Goal: Transaction & Acquisition: Obtain resource

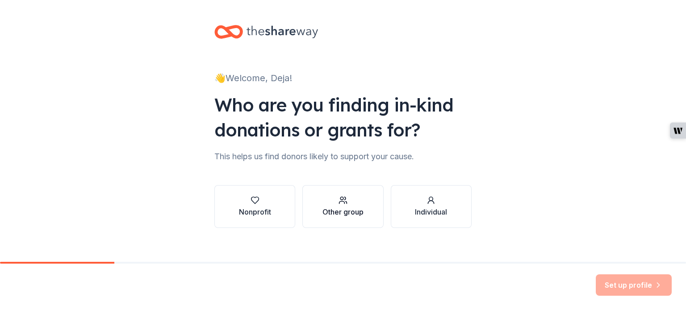
click at [343, 210] on div "Other group" at bounding box center [342, 212] width 41 height 11
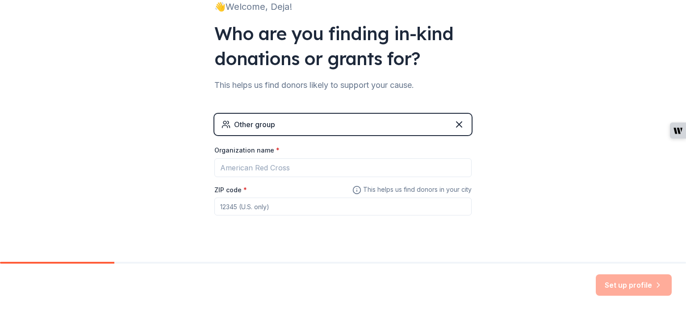
scroll to position [86, 0]
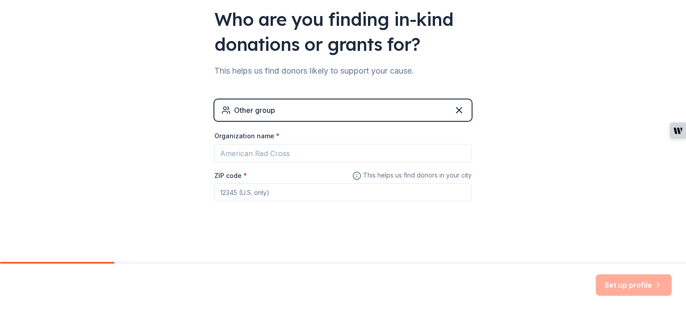
click at [354, 114] on div "Other group" at bounding box center [342, 110] width 257 height 21
click at [456, 108] on icon at bounding box center [458, 110] width 5 height 5
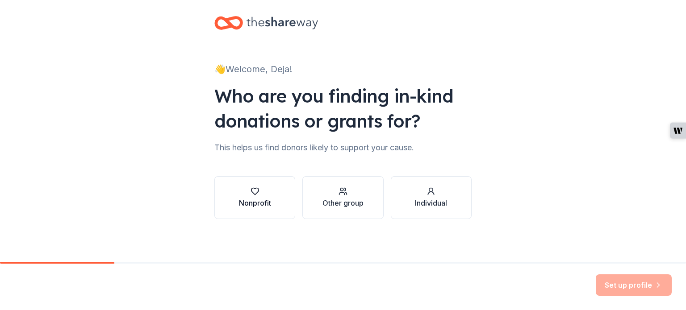
click at [250, 193] on icon "button" at bounding box center [254, 191] width 9 height 9
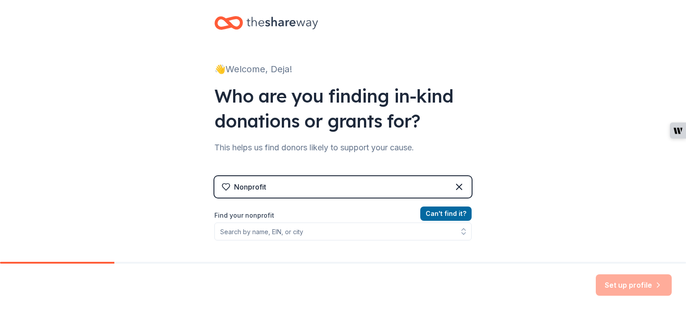
scroll to position [54, 0]
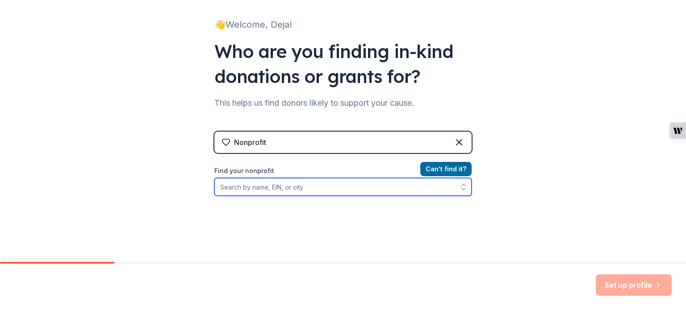
click at [324, 182] on input "Find your nonprofit" at bounding box center [342, 187] width 257 height 18
type input "Social Impact"
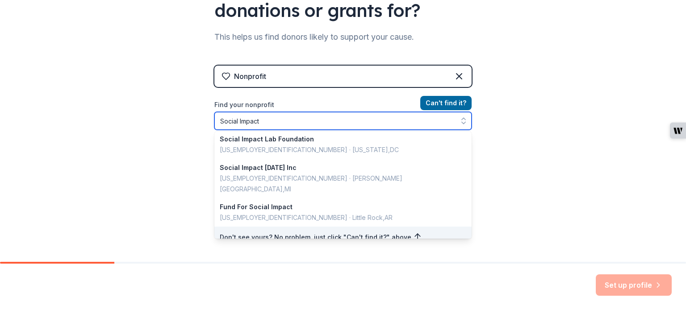
scroll to position [632, 0]
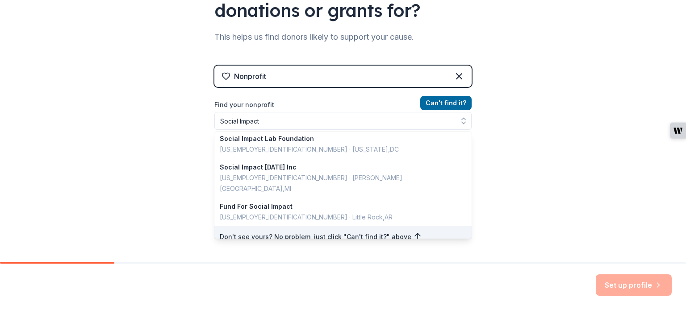
click at [456, 76] on div "Nonprofit Can ' t find it? Find your nonprofit Social Impact Social Impact Fund…" at bounding box center [342, 135] width 257 height 168
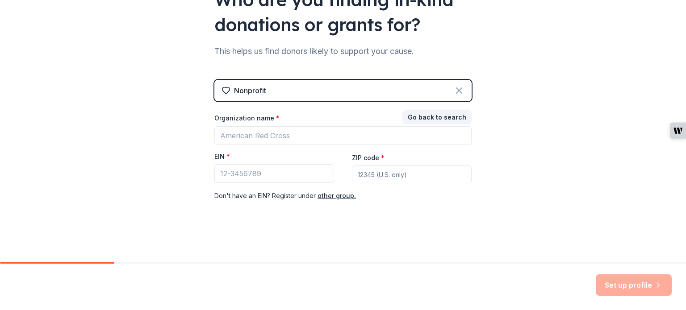
click at [459, 90] on icon at bounding box center [459, 90] width 11 height 11
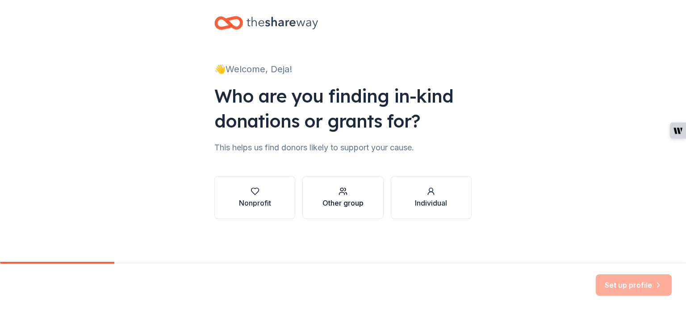
click at [340, 210] on button "Other group" at bounding box center [342, 197] width 81 height 43
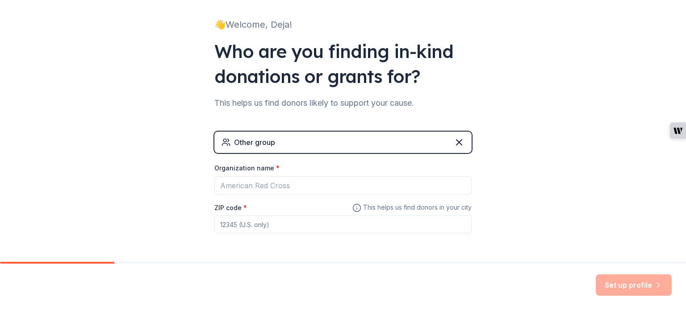
scroll to position [86, 0]
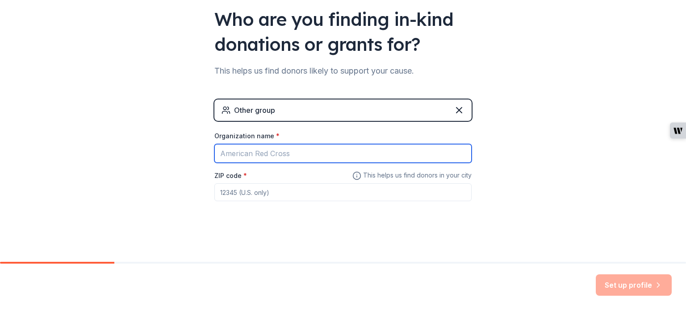
click at [326, 151] on input "Organization name *" at bounding box center [342, 153] width 257 height 19
type input "Social Impact Consulting"
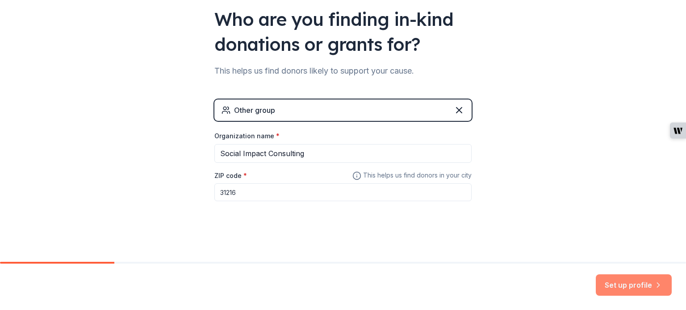
type input "31216"
click at [639, 289] on button "Set up profile" at bounding box center [633, 285] width 76 height 21
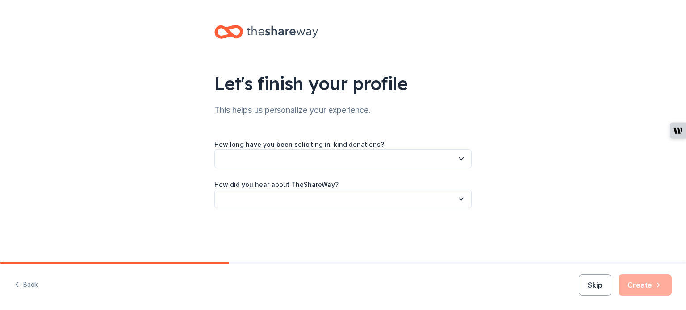
click at [432, 160] on button "button" at bounding box center [342, 159] width 257 height 19
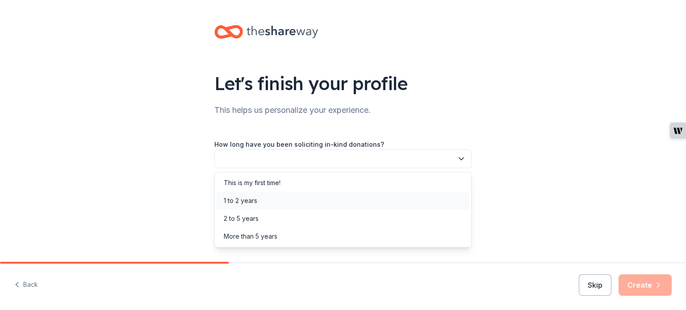
click at [412, 196] on div "1 to 2 years" at bounding box center [342, 201] width 253 height 18
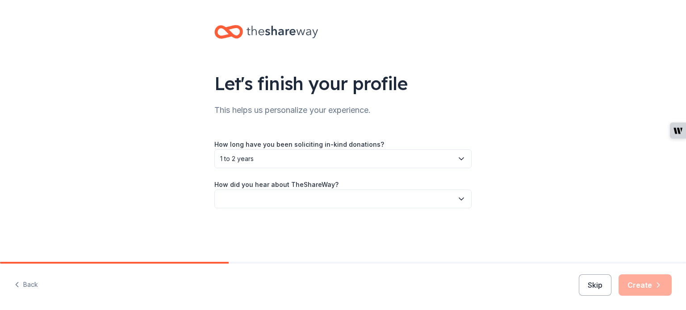
click at [404, 204] on button "button" at bounding box center [342, 199] width 257 height 19
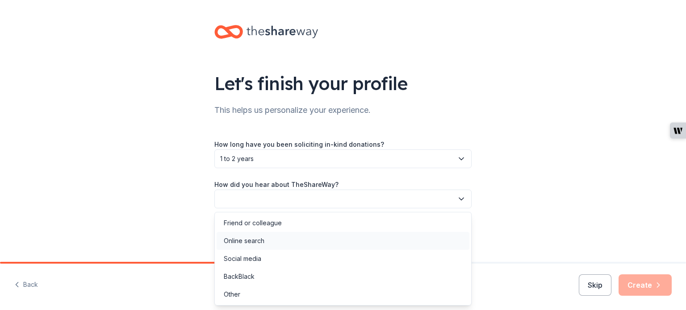
click at [383, 236] on div "Online search" at bounding box center [342, 241] width 253 height 18
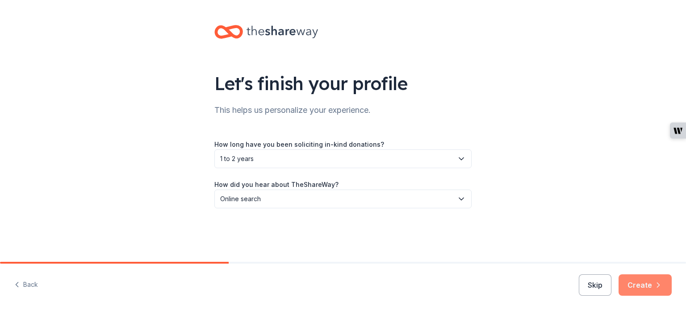
click at [638, 291] on button "Create" at bounding box center [644, 285] width 53 height 21
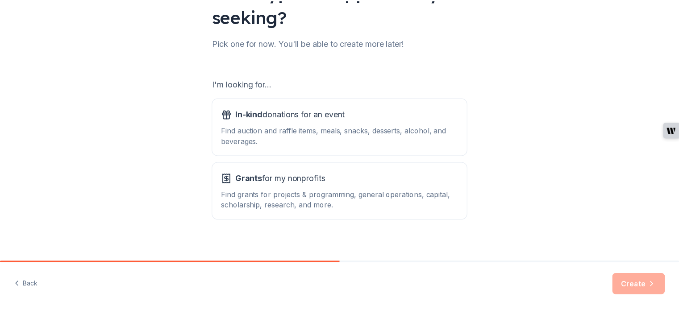
scroll to position [98, 0]
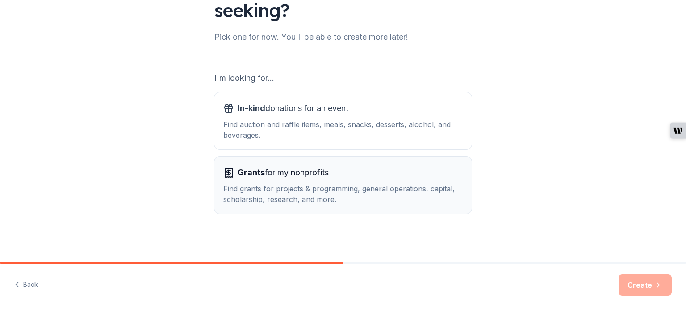
click at [351, 170] on div "Grants for my nonprofits" at bounding box center [342, 173] width 239 height 14
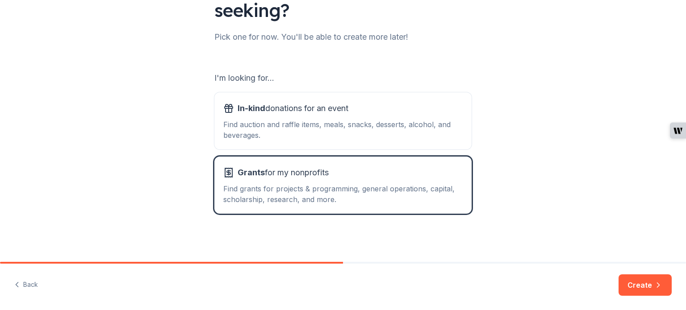
click at [638, 289] on button "Create" at bounding box center [644, 285] width 53 height 21
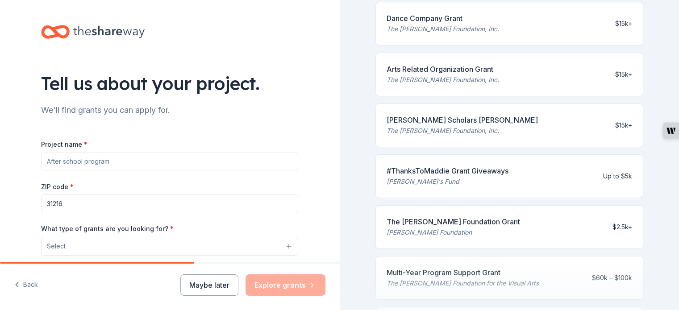
scroll to position [312, 0]
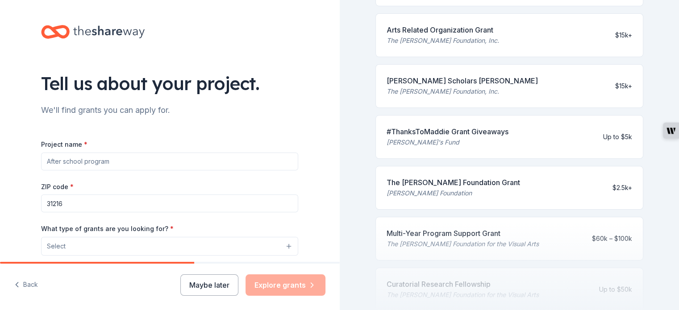
click at [120, 161] on input "Project name *" at bounding box center [169, 162] width 257 height 18
drag, startPoint x: 132, startPoint y: 158, endPoint x: 10, endPoint y: 146, distance: 122.5
click at [10, 146] on div "Tell us about your project. We'll find grants you can apply for. Project name *…" at bounding box center [170, 213] width 340 height 427
paste input "lley Senior Garden Project"
type input "Fort Valley Senior Garden Project"
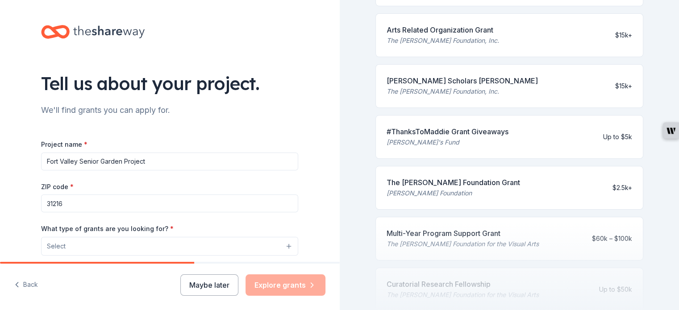
click at [114, 208] on input "31216" at bounding box center [169, 204] width 257 height 18
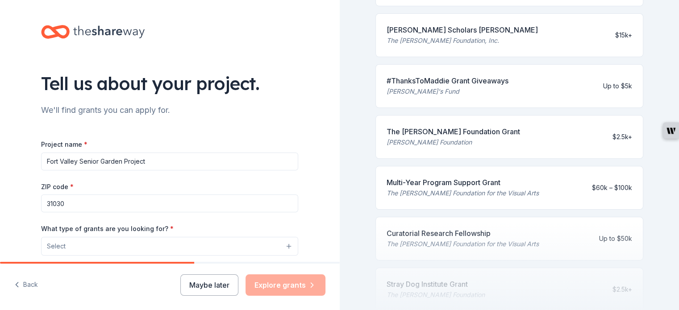
type input "31030"
click at [20, 221] on div "Tell us about your project. We'll find grants you can apply for. Project name *…" at bounding box center [170, 213] width 340 height 427
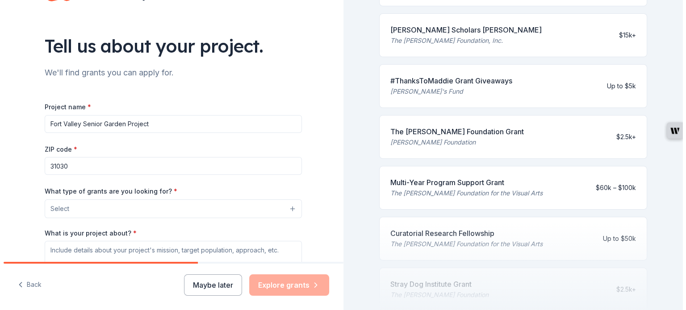
scroll to position [89, 0]
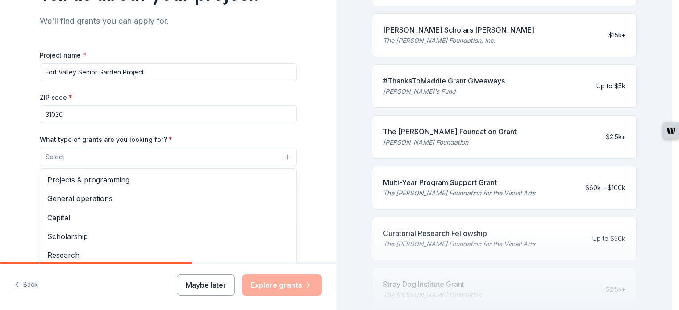
click at [196, 153] on button "Select" at bounding box center [168, 157] width 257 height 19
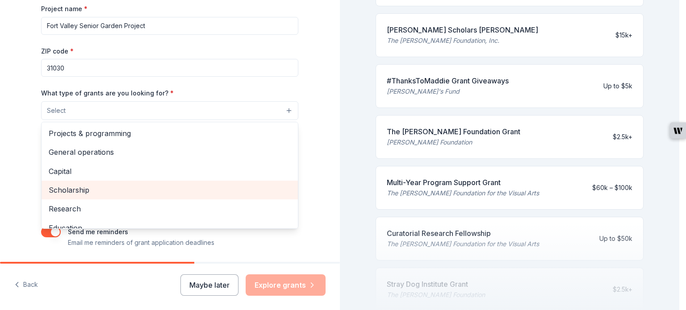
scroll to position [120, 0]
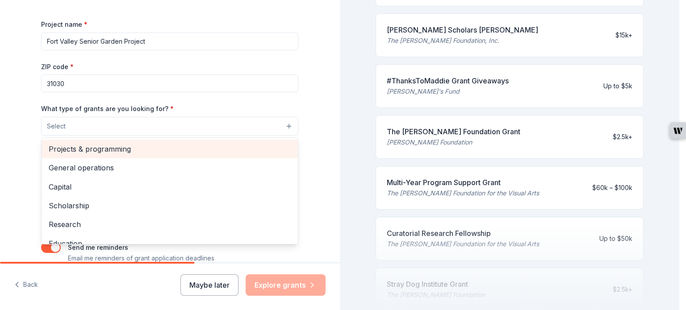
click at [176, 154] on span "Projects & programming" at bounding box center [170, 149] width 242 height 12
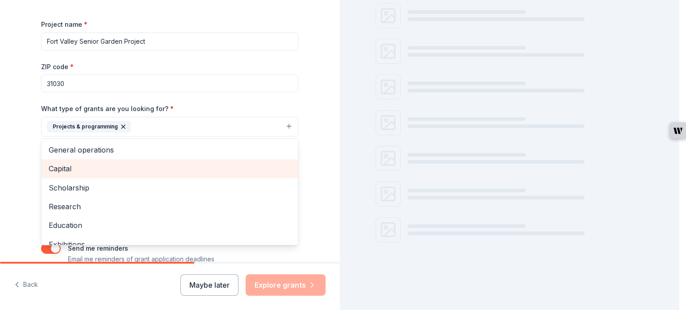
scroll to position [312, 0]
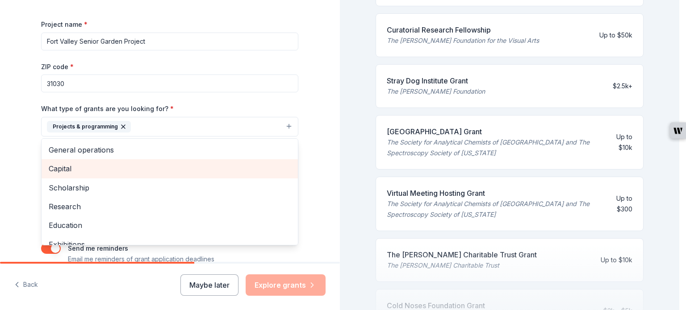
click at [79, 168] on span "Capital" at bounding box center [170, 169] width 242 height 12
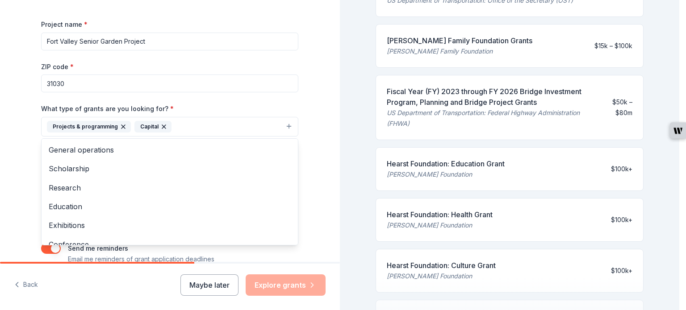
click at [0, 170] on div "Tell us about your project. We'll find grants you can apply for. Project name *…" at bounding box center [170, 94] width 340 height 428
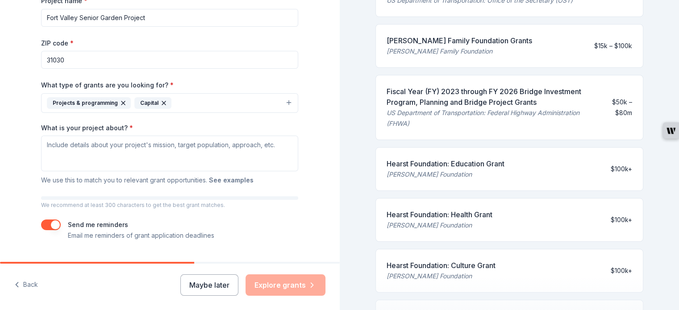
scroll to position [166, 0]
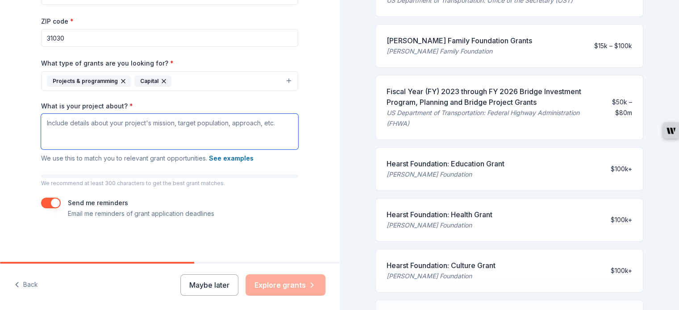
click at [254, 134] on textarea "What is your project about? *" at bounding box center [169, 132] width 257 height 36
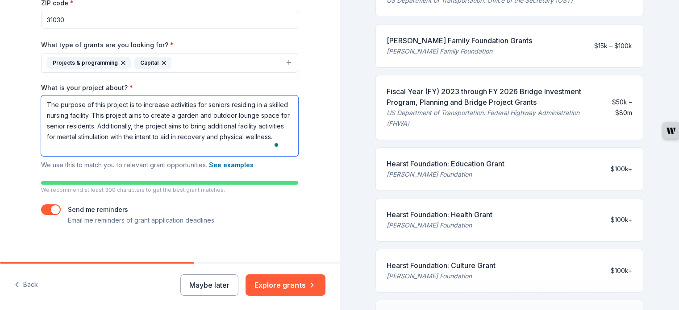
scroll to position [191, 0]
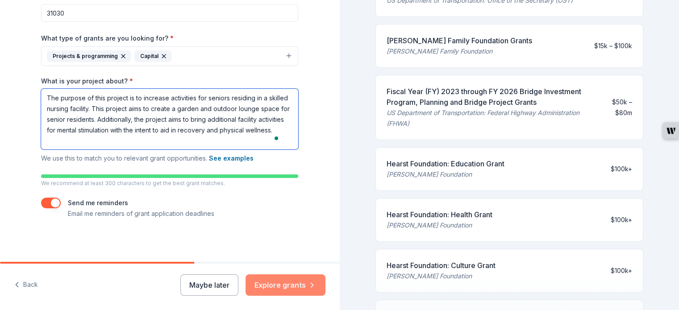
type textarea "The purpose of this project is to increase activities for seniors residing in a…"
click at [280, 283] on button "Explore grants" at bounding box center [286, 285] width 80 height 21
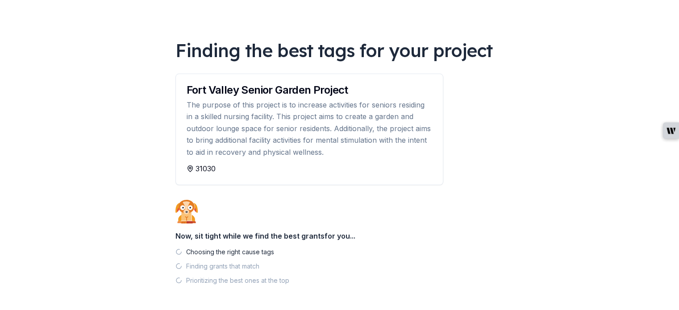
scroll to position [71, 0]
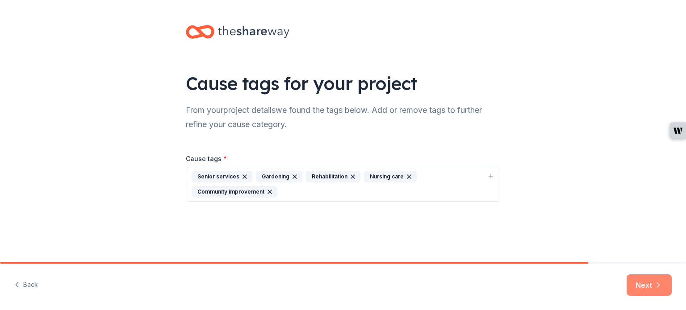
click at [650, 291] on button "Next" at bounding box center [648, 285] width 45 height 21
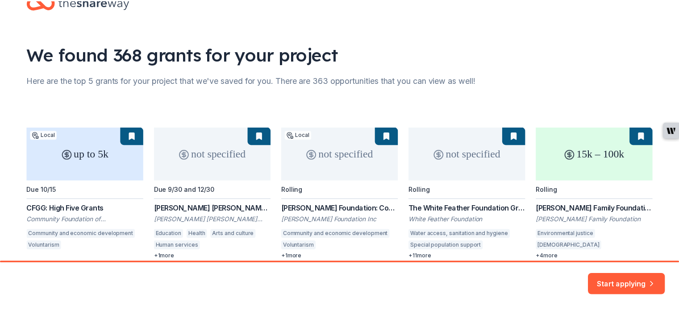
scroll to position [71, 0]
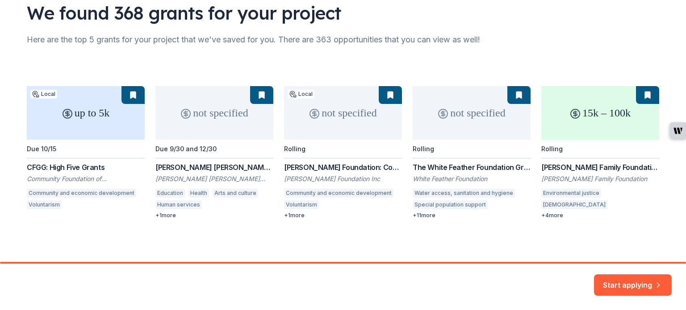
click at [48, 168] on div "up to 5k Local Due 10/15 CFGG: High Five Grants Community Foundation of Central…" at bounding box center [343, 152] width 632 height 133
click at [609, 279] on button "Start applying" at bounding box center [633, 279] width 78 height 21
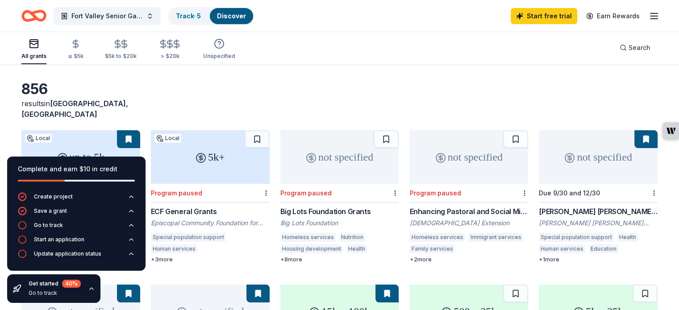
scroll to position [89, 0]
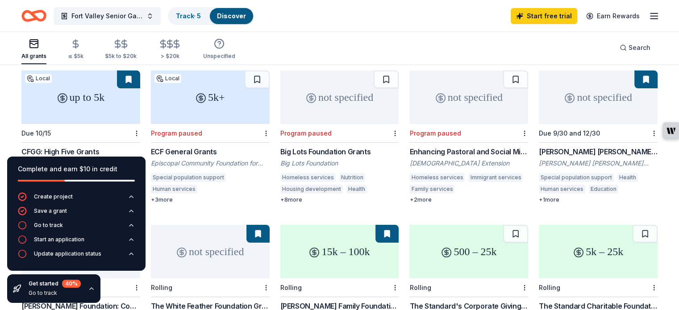
click at [140, 71] on button at bounding box center [128, 80] width 23 height 18
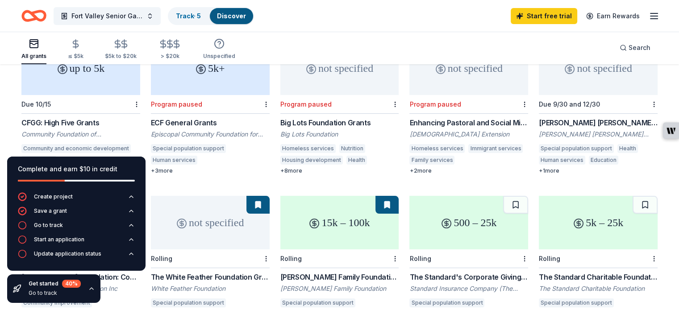
scroll to position [134, 0]
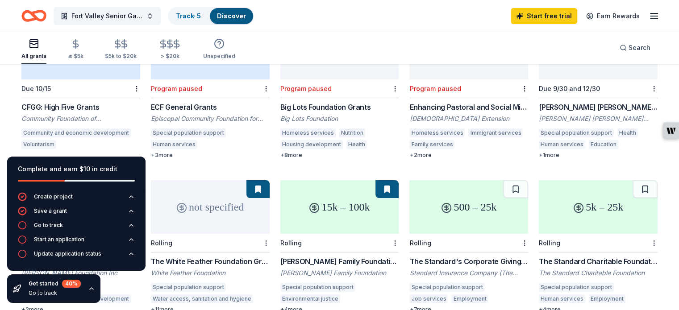
click at [51, 85] on div "Due 10/15" at bounding box center [35, 89] width 29 height 8
click at [88, 291] on icon "button" at bounding box center [91, 288] width 7 height 7
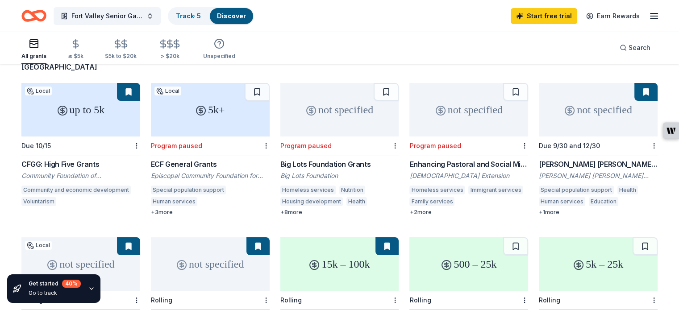
scroll to position [45, 0]
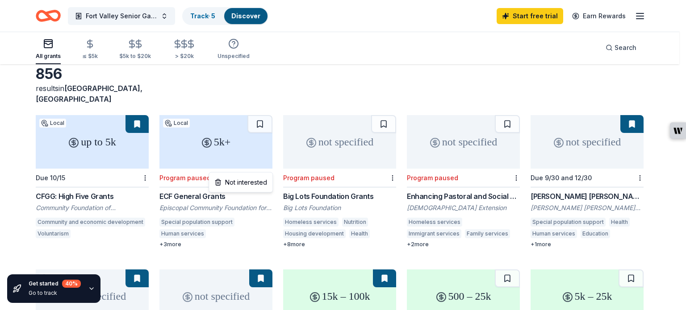
click at [268, 166] on html "Fort Valley Senior Garden Project Track · 5 Discover Start free trial Earn Rewa…" at bounding box center [343, 110] width 686 height 310
click at [250, 183] on div "Not interested" at bounding box center [241, 183] width 60 height 16
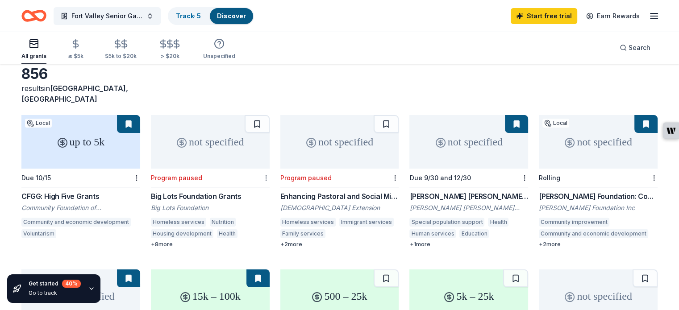
click at [269, 167] on html "Fort Valley Senior Garden Project Track · 5 Discover Start free trial Earn Rewa…" at bounding box center [339, 110] width 679 height 310
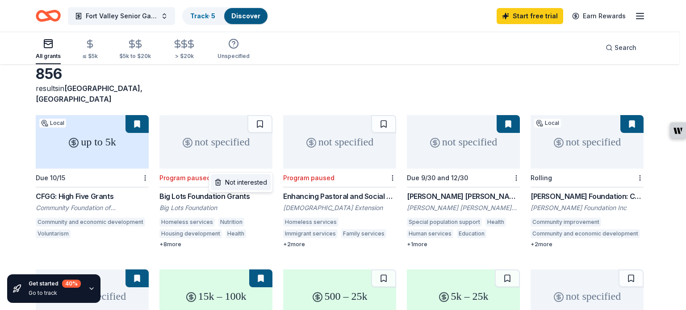
click at [253, 187] on div "Not interested" at bounding box center [241, 183] width 60 height 16
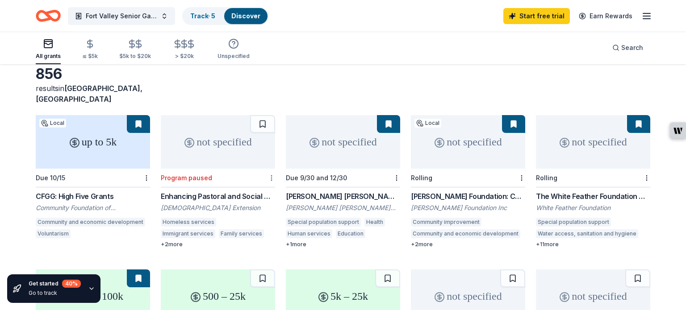
click at [270, 167] on html "Fort Valley Senior Garden Project Track · 5 Discover Start free trial Earn Rewa…" at bounding box center [343, 110] width 686 height 310
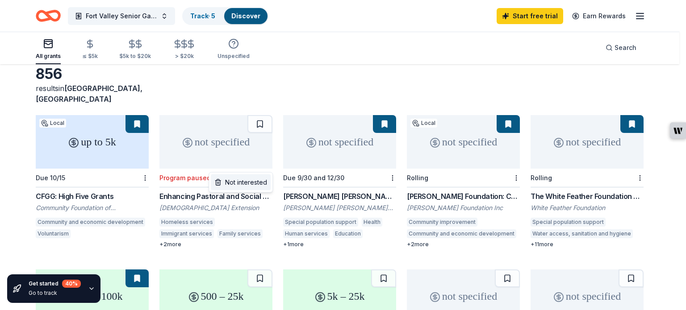
click at [254, 184] on div "Not interested" at bounding box center [241, 183] width 60 height 16
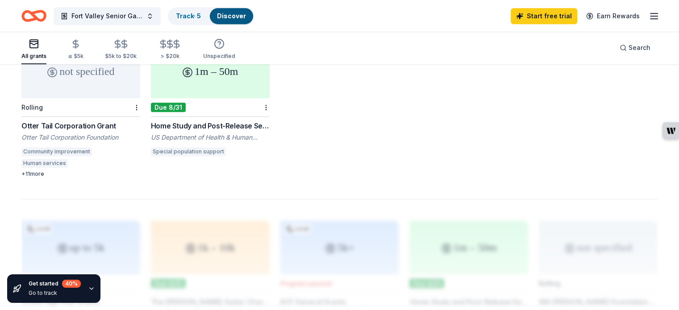
scroll to position [580, 0]
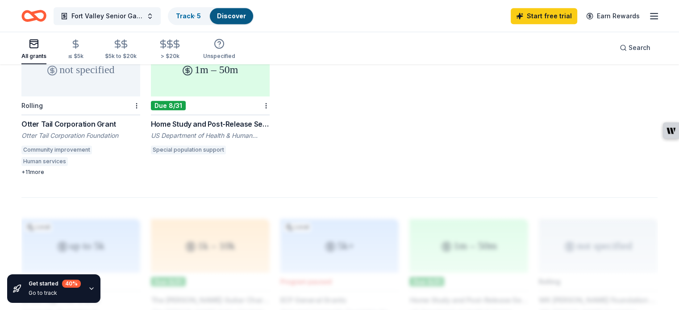
click at [246, 119] on div "Home Study and Post-Release Services for Unaccompanied Children" at bounding box center [210, 124] width 119 height 11
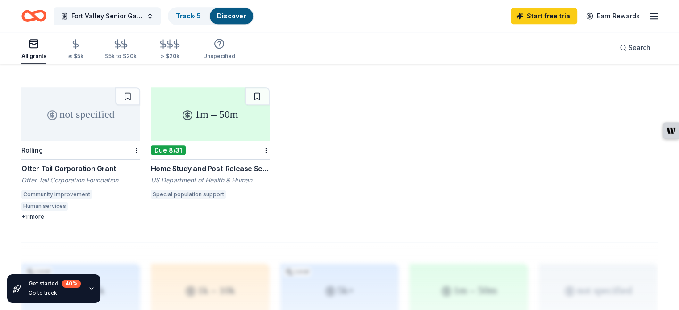
click at [103, 163] on div "Otter Tail Corporation Grant" at bounding box center [80, 168] width 119 height 11
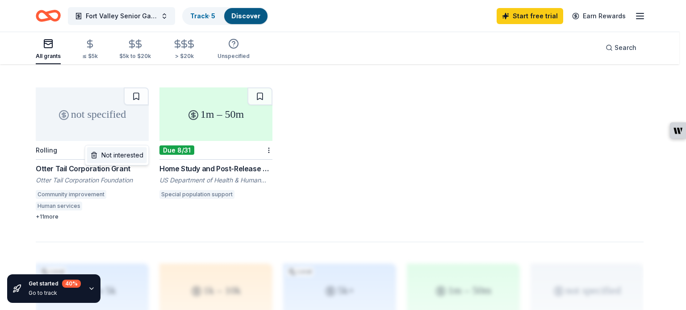
click at [129, 157] on div "Not interested" at bounding box center [117, 155] width 60 height 16
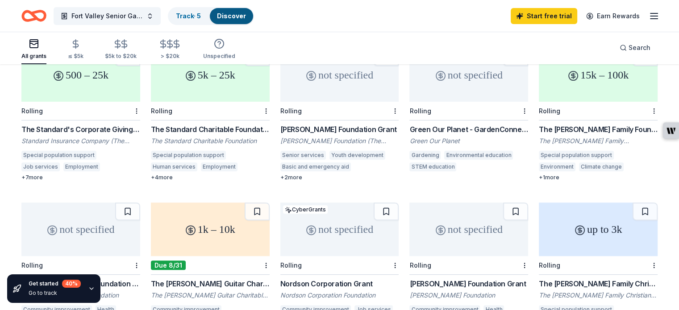
scroll to position [312, 0]
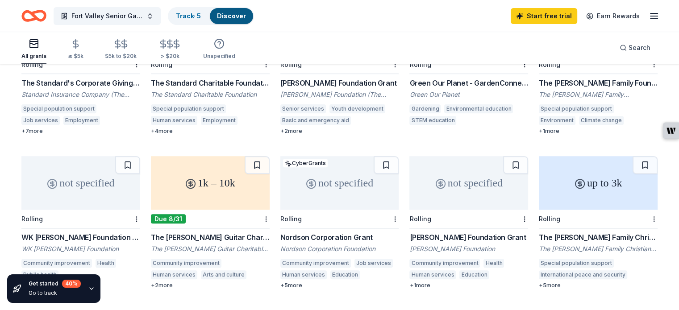
click at [233, 232] on div "The [PERSON_NAME] Guitar Charitable Foundation Grant" at bounding box center [210, 237] width 119 height 11
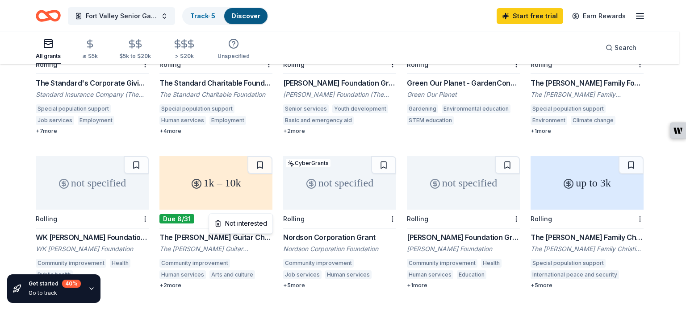
click at [255, 225] on div "Not interested" at bounding box center [241, 224] width 60 height 16
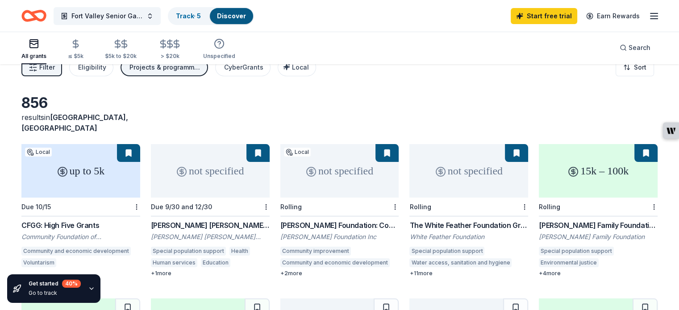
scroll to position [0, 0]
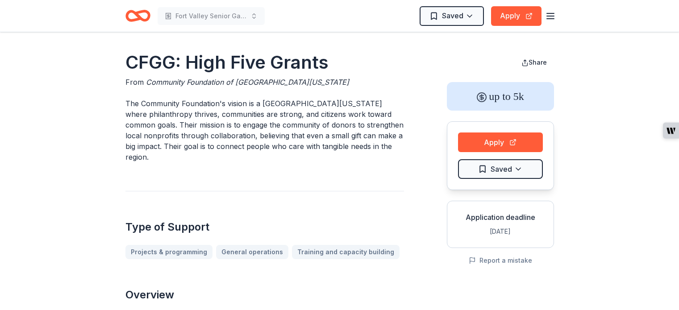
scroll to position [223, 0]
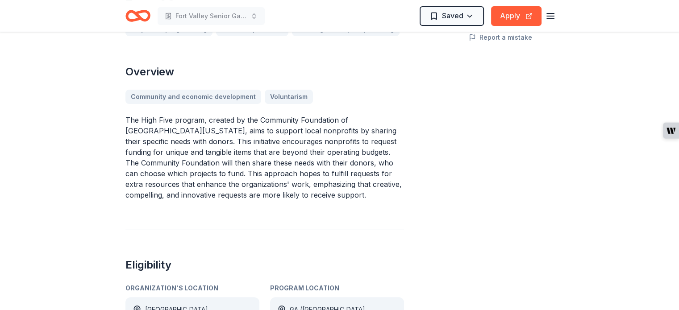
drag, startPoint x: 123, startPoint y: 105, endPoint x: 225, endPoint y: 117, distance: 102.5
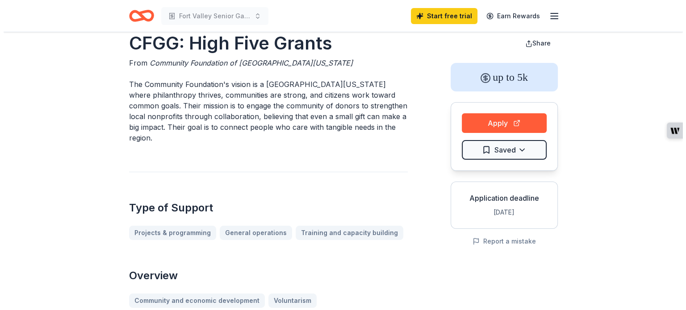
scroll to position [0, 0]
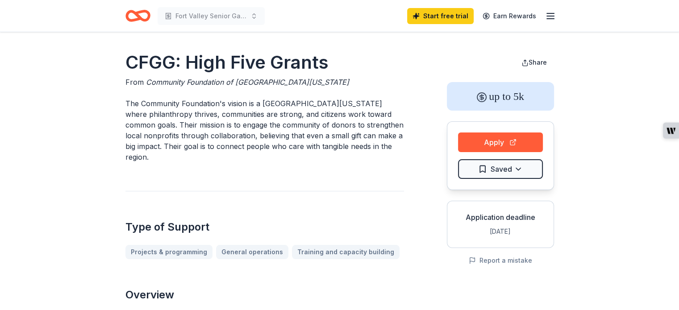
drag, startPoint x: 127, startPoint y: 63, endPoint x: 282, endPoint y: 87, distance: 157.1
drag, startPoint x: 314, startPoint y: 112, endPoint x: 196, endPoint y: 100, distance: 118.5
click at [196, 100] on p "The Community Foundation's vision is a Central Georgia where philanthropy thriv…" at bounding box center [264, 130] width 279 height 64
click at [496, 145] on button "Apply" at bounding box center [500, 143] width 85 height 20
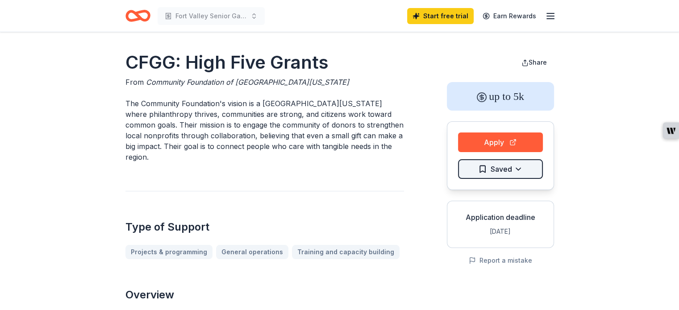
click at [529, 171] on html "Fort Valley Senior Garden Project Start free trial Earn Rewards CFGG: High Five…" at bounding box center [339, 155] width 679 height 310
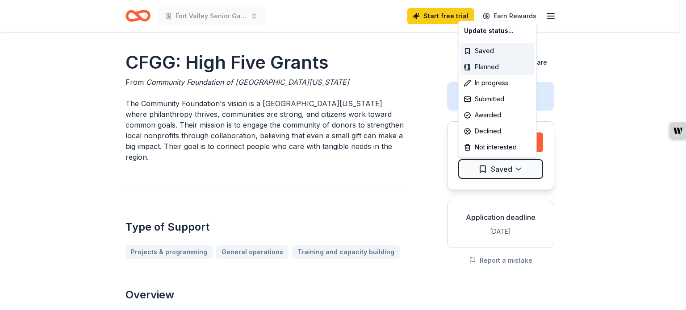
click at [484, 69] on div "Planned" at bounding box center [497, 67] width 74 height 16
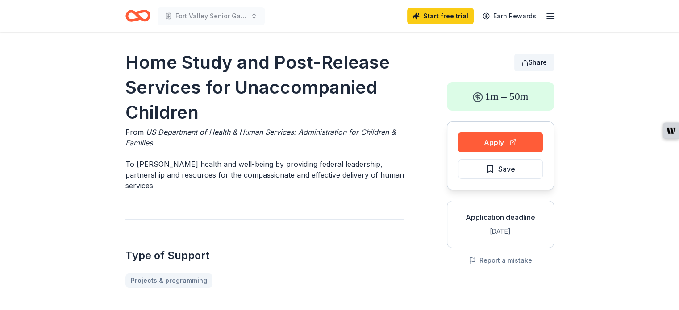
click at [534, 66] on button "Share" at bounding box center [534, 63] width 40 height 18
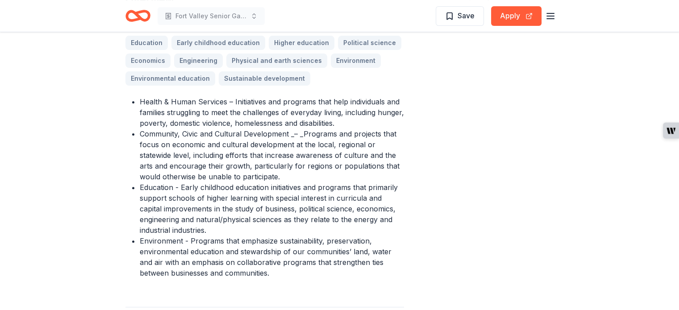
scroll to position [268, 0]
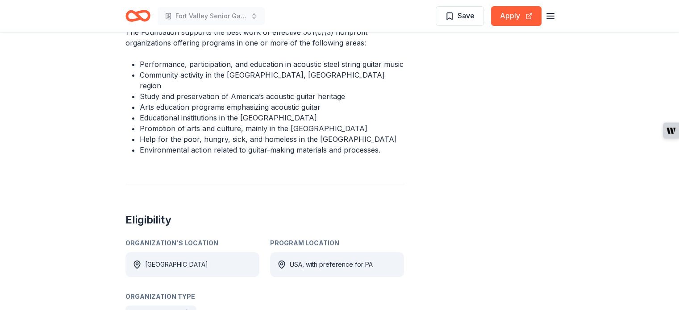
scroll to position [268, 0]
